Goal: Book appointment/travel/reservation

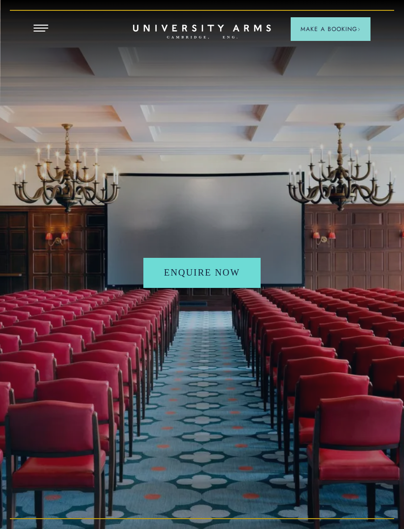
click at [43, 20] on header "3D TOUR:TAKE A LOOK AROUND CAMBRIDGE’S LEADING LUXURY HOTEL SINCE 1834 Make a B…" at bounding box center [202, 12] width 404 height 25
click at [50, 25] on div "ENQUIRE NOW" at bounding box center [202, 264] width 404 height 529
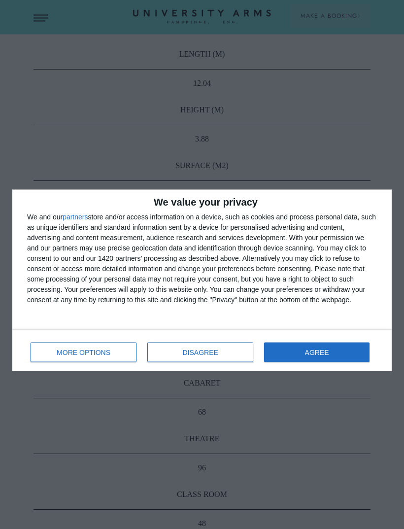
scroll to position [642, 0]
click at [317, 343] on button "AGREE" at bounding box center [316, 353] width 105 height 20
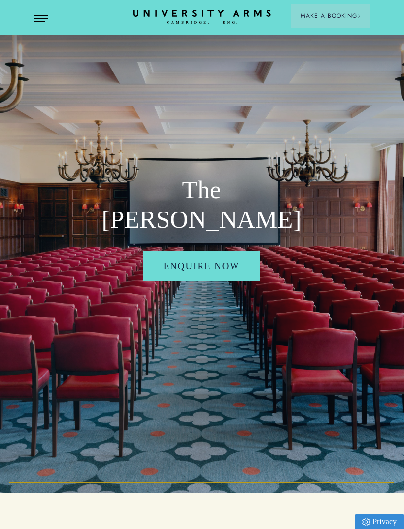
scroll to position [0, 0]
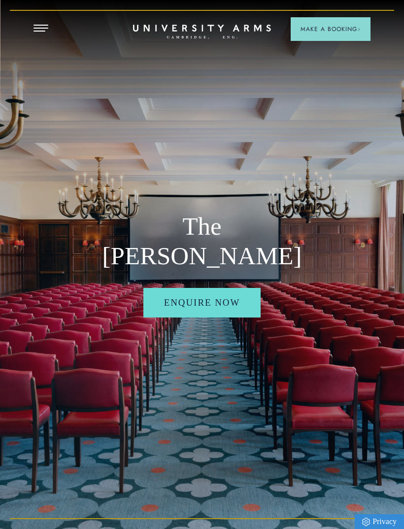
click at [208, 297] on link "ENQUIRE NOW" at bounding box center [202, 303] width 118 height 30
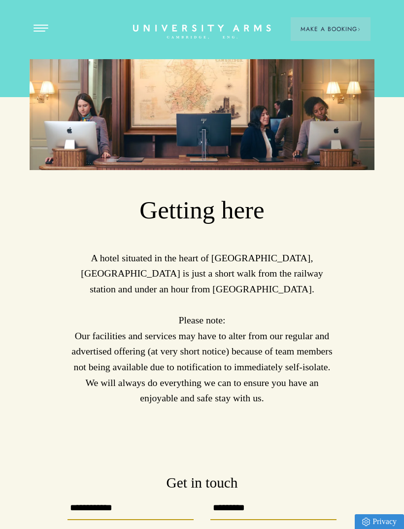
click at [336, 30] on span "Make a Booking" at bounding box center [331, 29] width 60 height 9
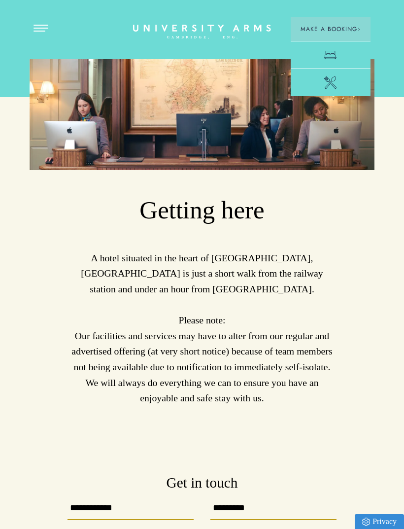
click at [337, 83] on icon at bounding box center [330, 82] width 12 height 12
